Goal: Task Accomplishment & Management: Manage account settings

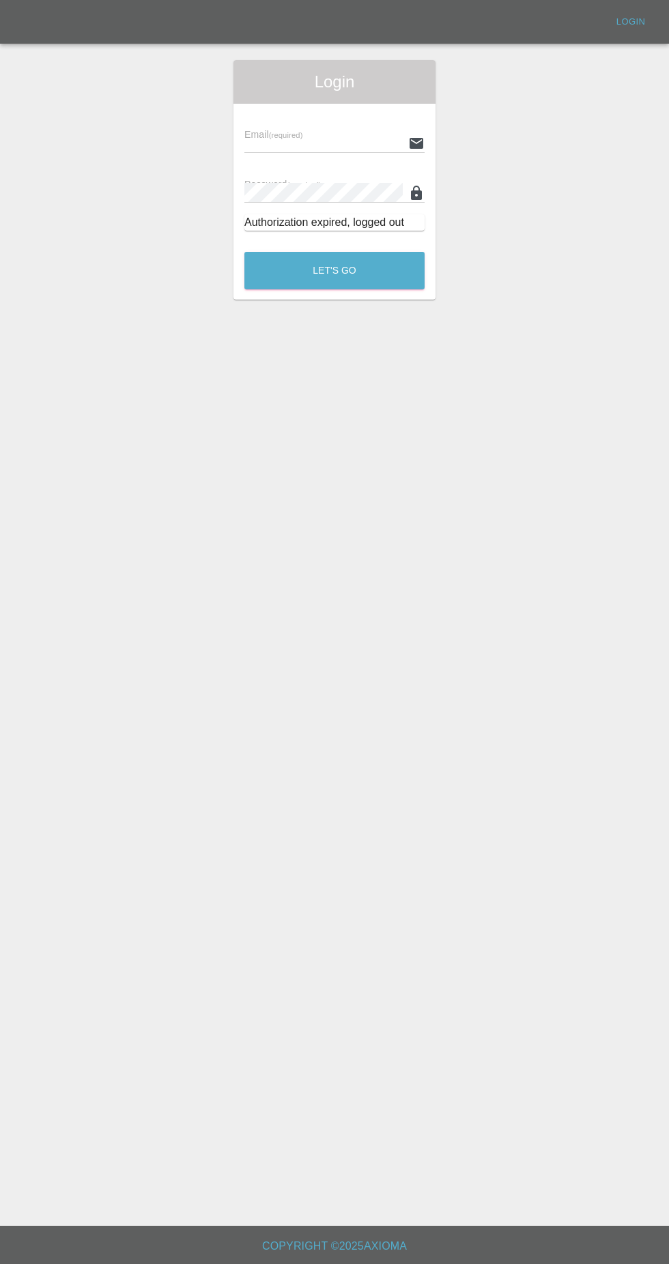
click at [260, 143] on input "text" at bounding box center [323, 143] width 158 height 20
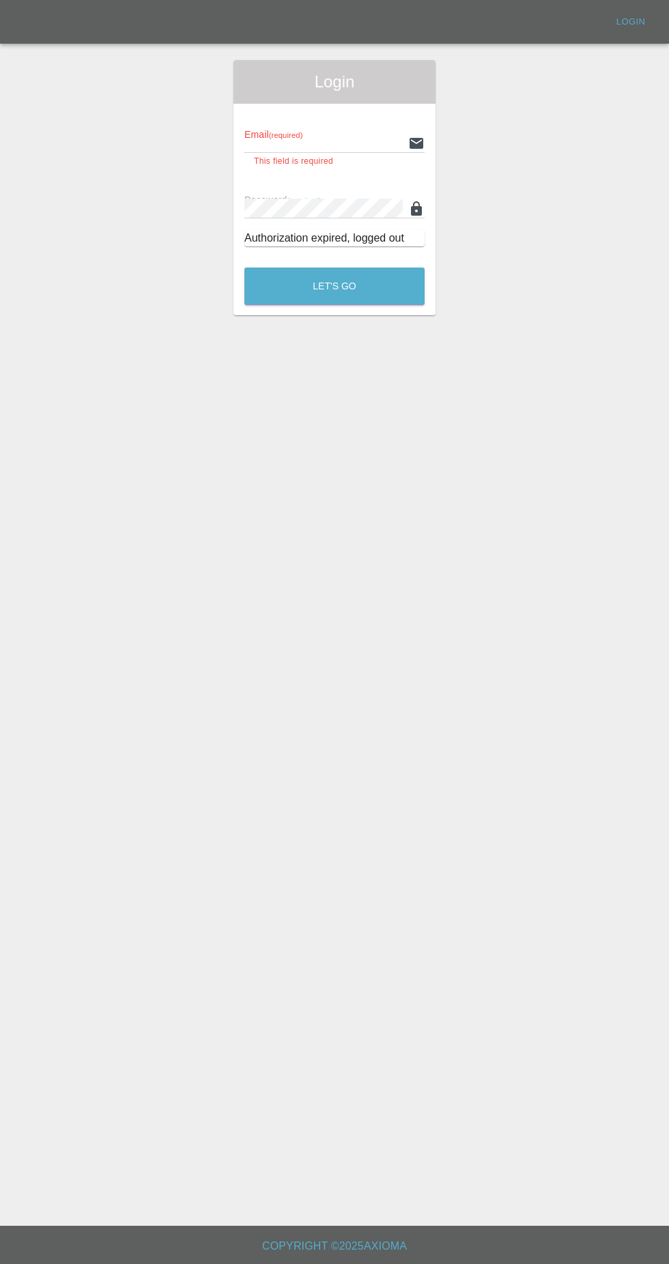
type input "[EMAIL_ADDRESS][DOMAIN_NAME]"
click at [244, 268] on button "Let's Go" at bounding box center [334, 287] width 180 height 38
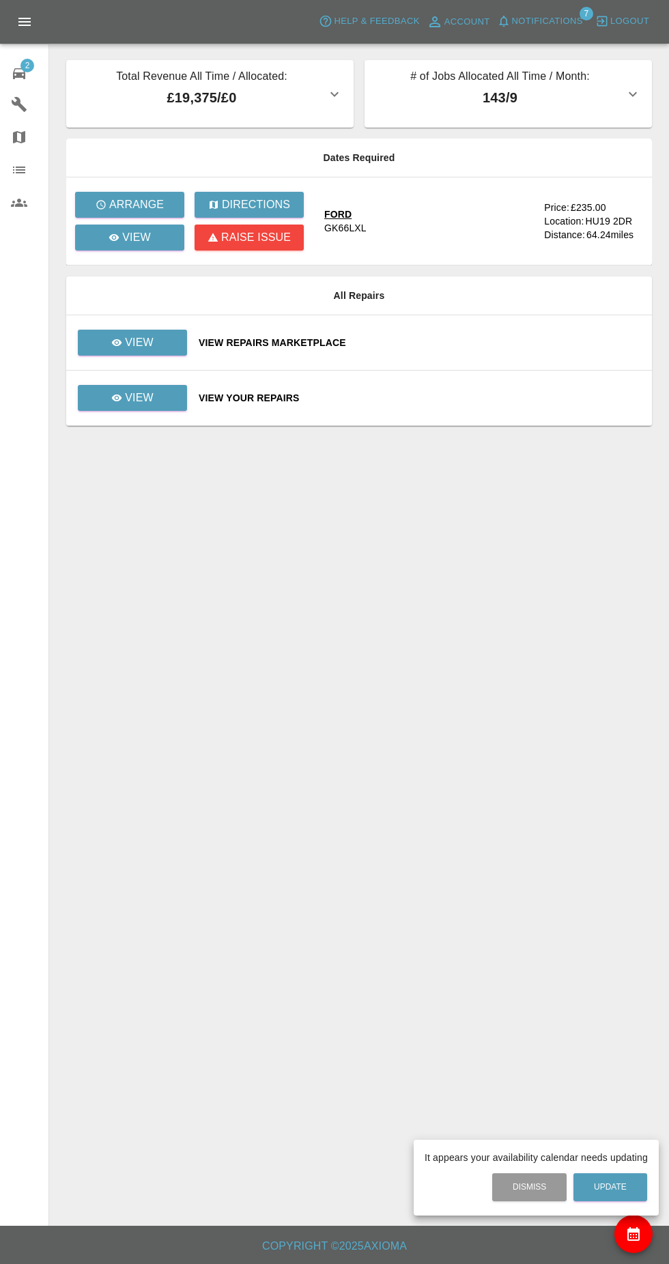
click at [166, 243] on div at bounding box center [334, 632] width 669 height 1264
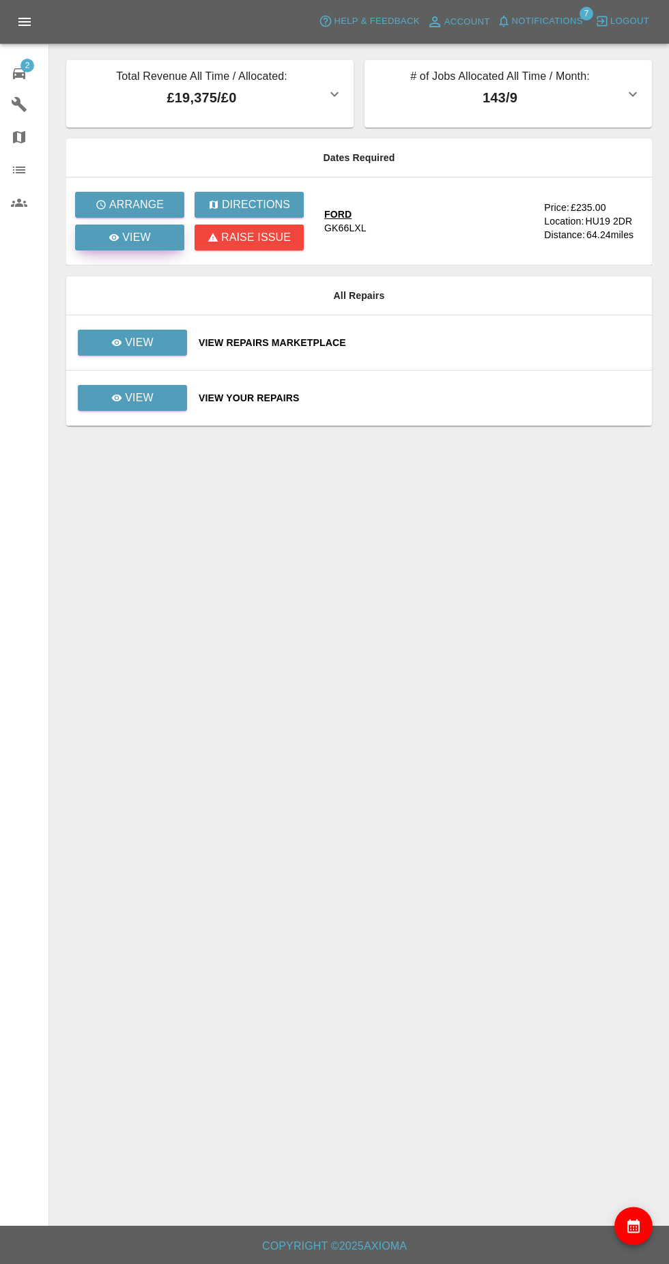
click at [156, 246] on link "View" at bounding box center [129, 238] width 109 height 26
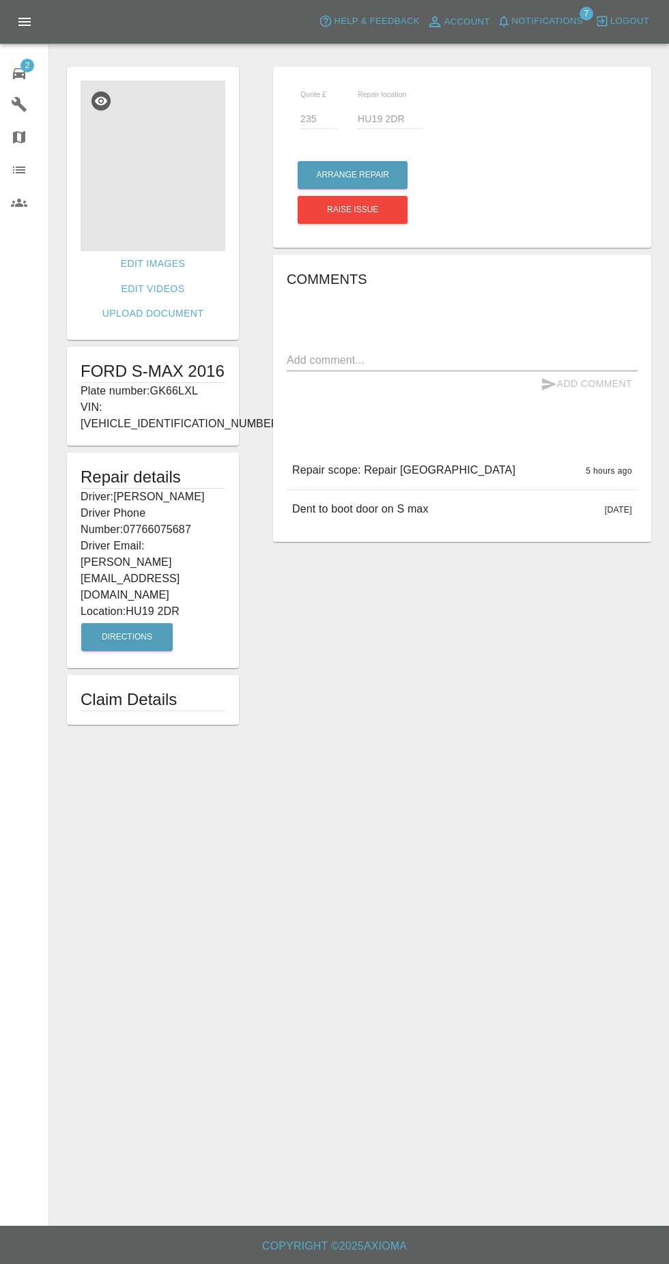
click at [151, 173] on img at bounding box center [153, 166] width 145 height 171
